Goal: Task Accomplishment & Management: Manage account settings

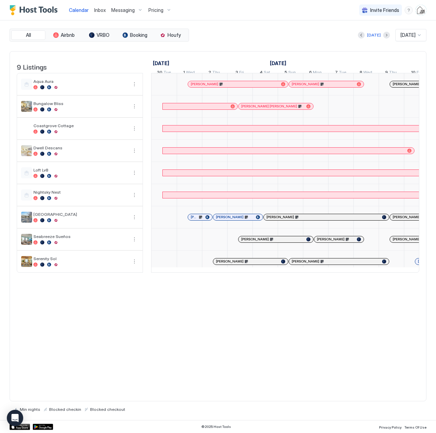
scroll to position [0, 379]
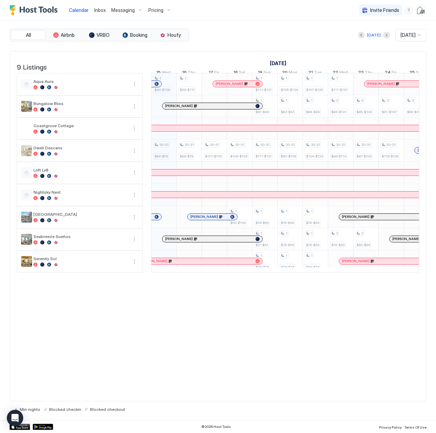
drag, startPoint x: 0, startPoint y: 0, endPoint x: 98, endPoint y: 7, distance: 98.5
click at [98, 7] on span "Inbox" at bounding box center [100, 10] width 12 height 6
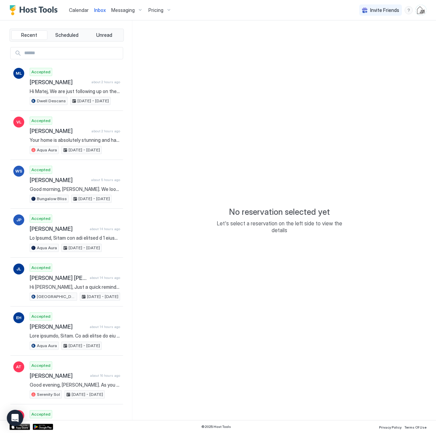
type textarea "*"
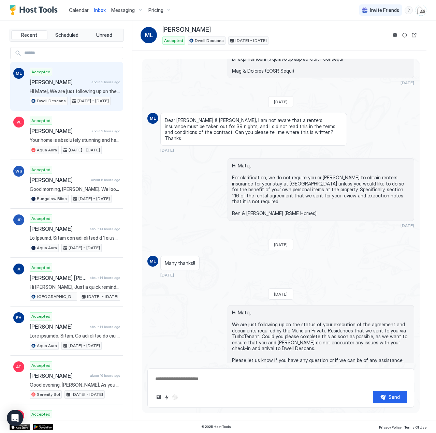
scroll to position [485, 0]
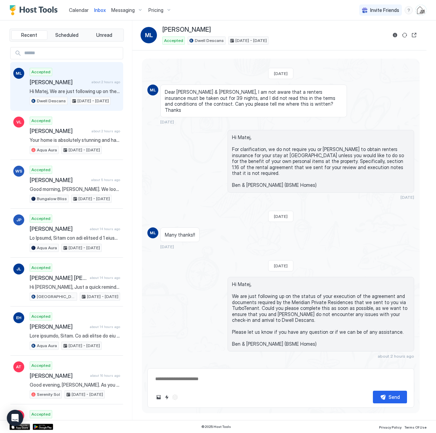
click at [164, 8] on div "Pricing" at bounding box center [160, 10] width 29 height 12
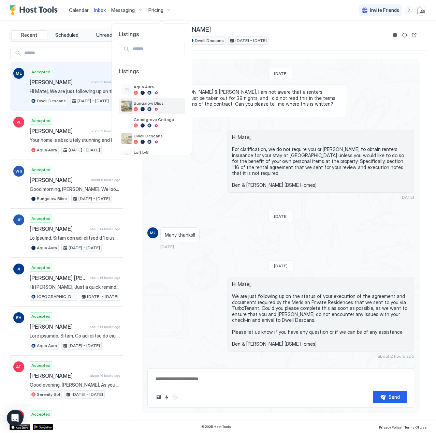
scroll to position [68, 0]
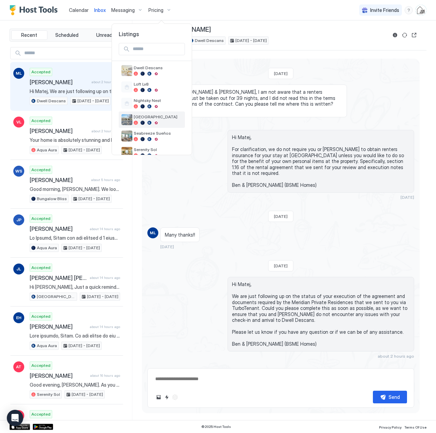
click at [161, 116] on span "[GEOGRAPHIC_DATA]" at bounding box center [158, 116] width 48 height 5
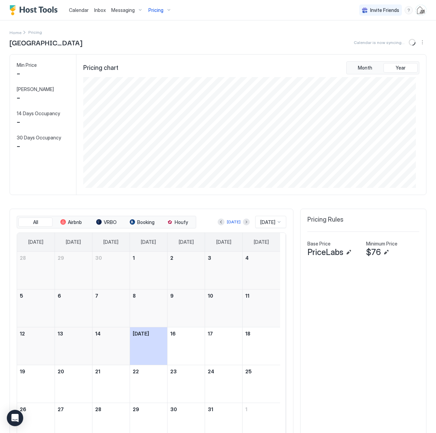
scroll to position [111, 332]
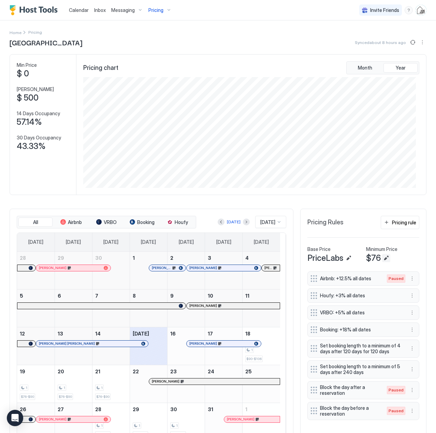
click at [382, 260] on button "Edit" at bounding box center [386, 258] width 8 height 8
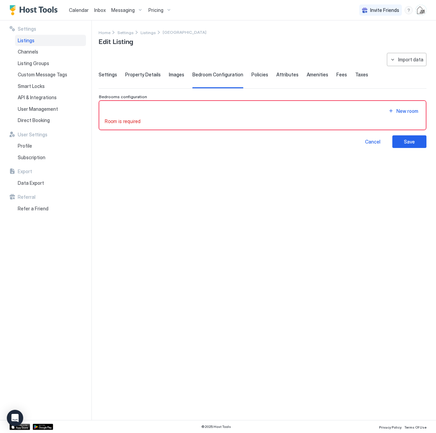
click at [110, 73] on span "Settings" at bounding box center [108, 75] width 18 height 6
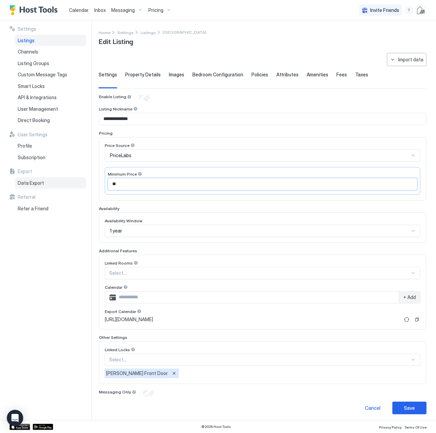
drag, startPoint x: 121, startPoint y: 185, endPoint x: 83, endPoint y: 180, distance: 38.6
click at [83, 180] on div "**********" at bounding box center [218, 220] width 436 height 400
type input "**"
click at [404, 407] on div "Save" at bounding box center [409, 408] width 11 height 7
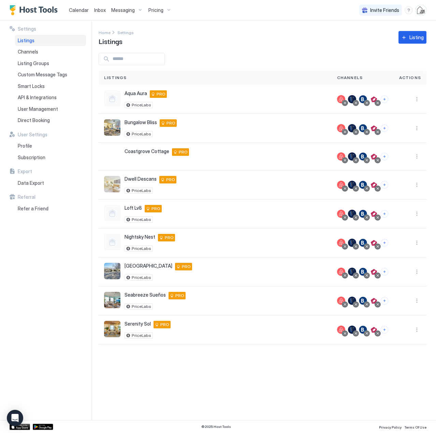
click at [83, 11] on span "Calendar" at bounding box center [79, 10] width 20 height 6
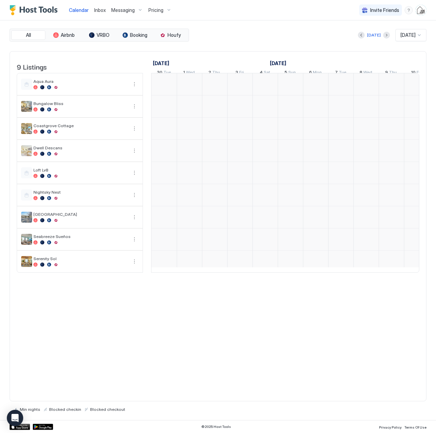
scroll to position [0, 379]
